Goal: Find specific page/section: Find specific page/section

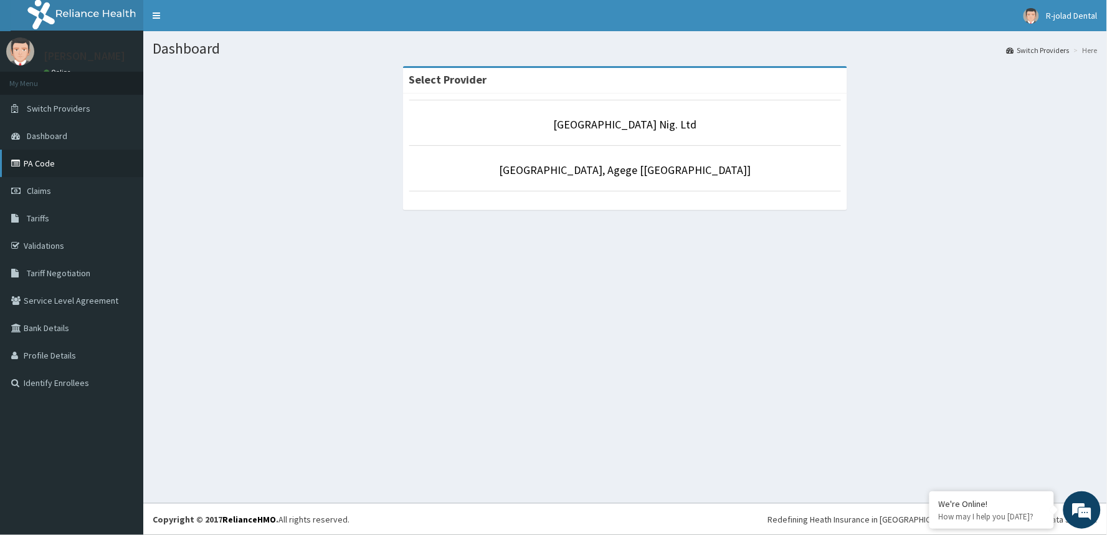
click at [48, 165] on link "PA Code" at bounding box center [71, 163] width 143 height 27
click at [32, 167] on link "PA Code" at bounding box center [71, 163] width 143 height 27
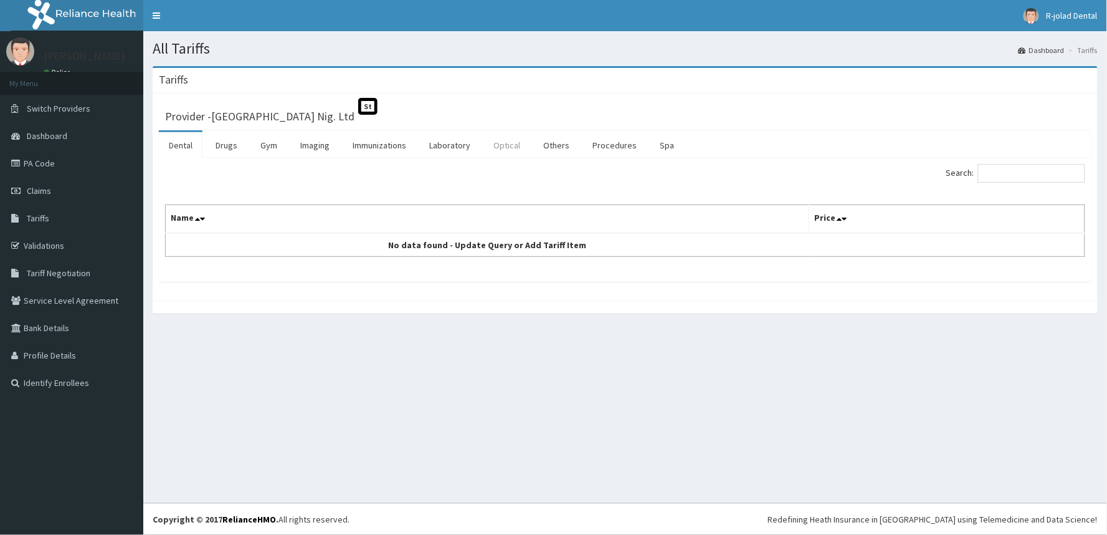
click at [499, 141] on link "Optical" at bounding box center [507, 145] width 47 height 26
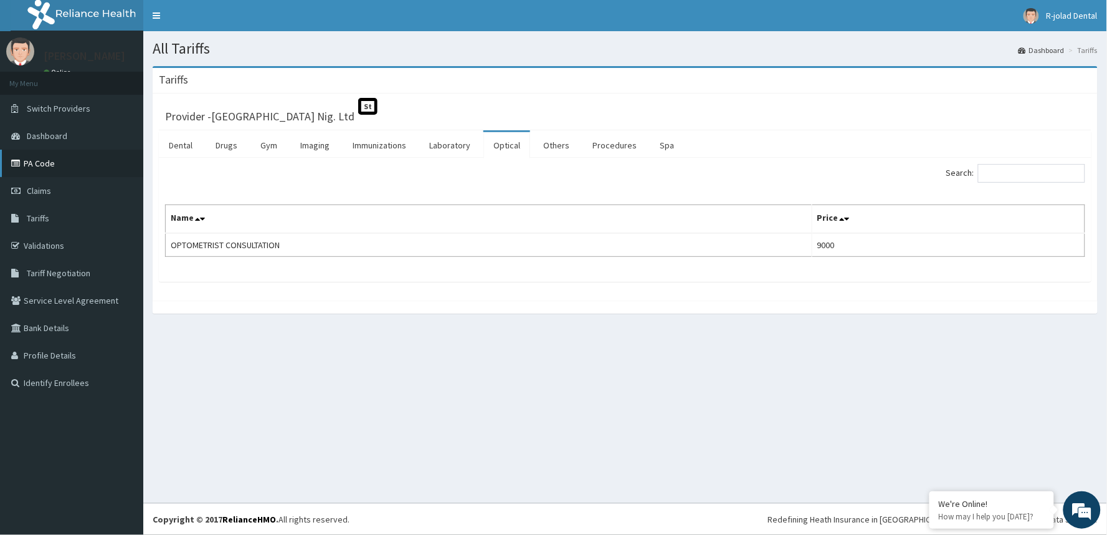
click at [45, 163] on link "PA Code" at bounding box center [71, 163] width 143 height 27
